Goal: Information Seeking & Learning: Learn about a topic

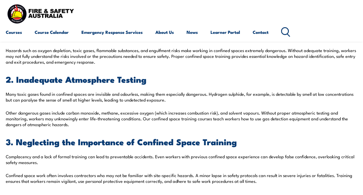
scroll to position [202, 0]
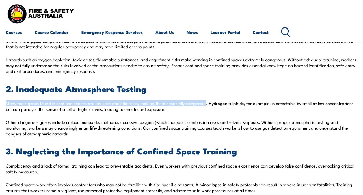
drag, startPoint x: 6, startPoint y: 104, endPoint x: 206, endPoint y: 106, distance: 199.5
click at [206, 106] on p "Many toxic gases found in confined spaces are invisible and odourless, making t…" at bounding box center [182, 106] width 352 height 12
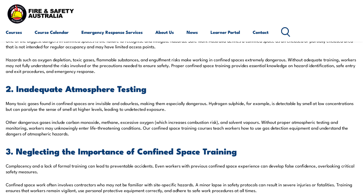
click at [86, 116] on div "Confined spaces are among the most hazardous work environments, requiring stric…" at bounding box center [182, 145] width 352 height 329
drag, startPoint x: 66, startPoint y: 124, endPoint x: 151, endPoint y: 124, distance: 85.0
click at [151, 124] on p "Other dangerous gases include carbon monoxide, methane, excessive oxygen (which…" at bounding box center [182, 127] width 352 height 17
click at [98, 120] on p "Other dangerous gases include carbon monoxide, methane, excessive oxygen (which…" at bounding box center [182, 127] width 352 height 17
drag, startPoint x: 66, startPoint y: 123, endPoint x: 152, endPoint y: 122, distance: 85.6
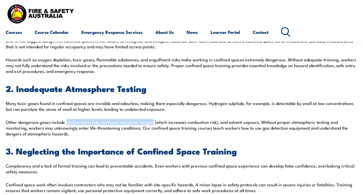
click at [152, 122] on p "Other dangerous gases include carbon monoxide, methane, excessive oxygen (which…" at bounding box center [182, 127] width 352 height 17
copy p "carbon monoxide, methane, excessive oxygen"
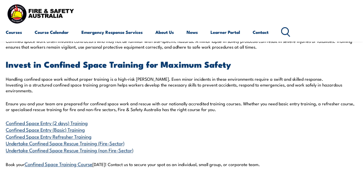
scroll to position [347, 0]
